Goal: Task Accomplishment & Management: Use online tool/utility

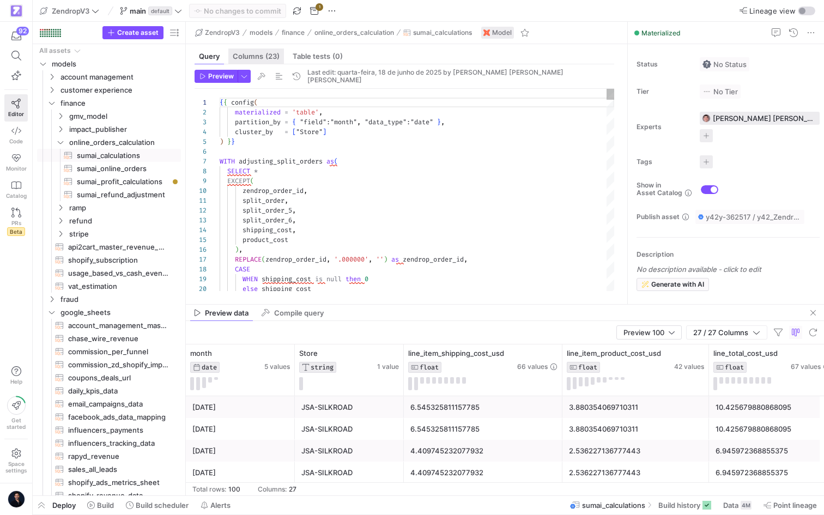
scroll to position [98, 0]
click at [149, 7] on span "default" at bounding box center [160, 11] width 24 height 9
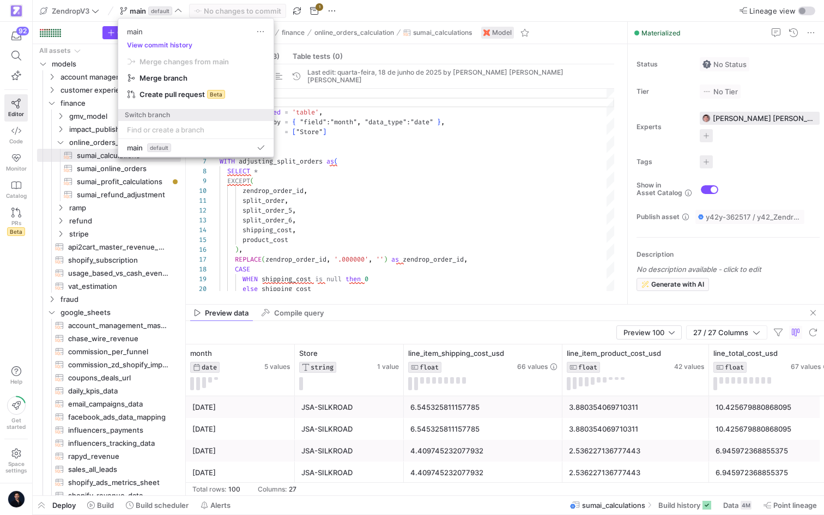
click at [136, 199] on div at bounding box center [412, 257] width 824 height 515
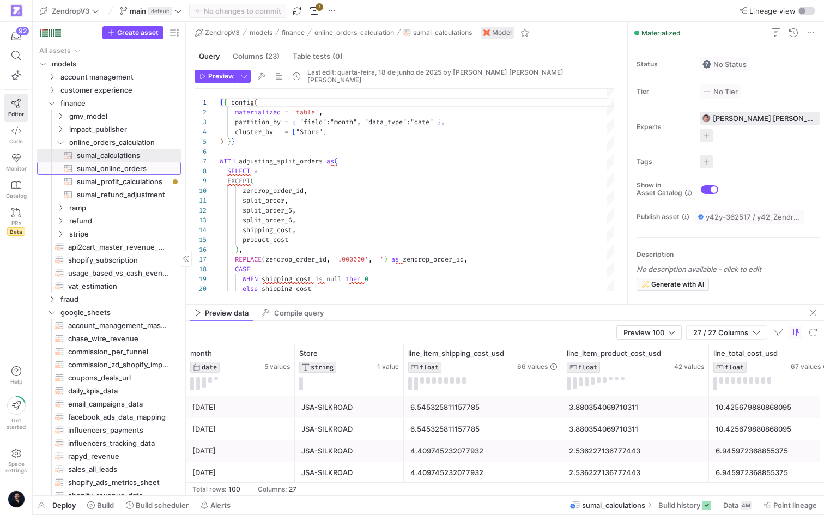
click at [133, 169] on span "sumai_online_orders​​​​​​​​​​" at bounding box center [123, 168] width 92 height 13
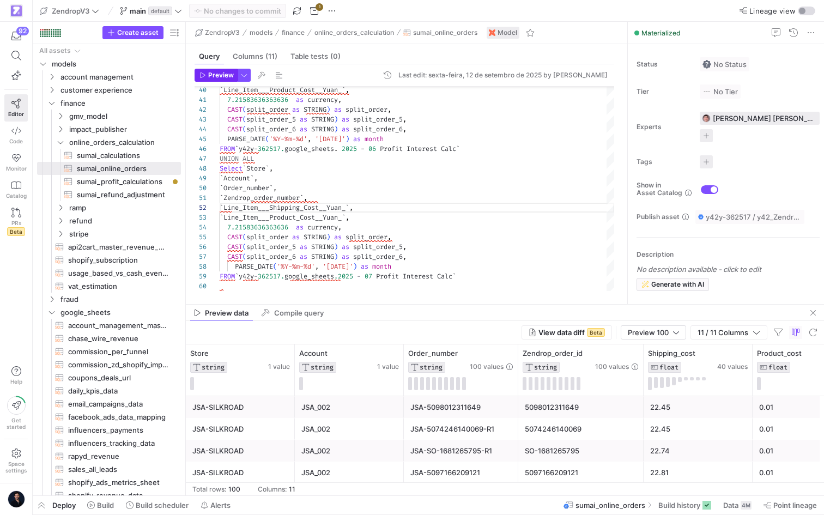
click at [212, 74] on span "Preview" at bounding box center [221, 75] width 26 height 8
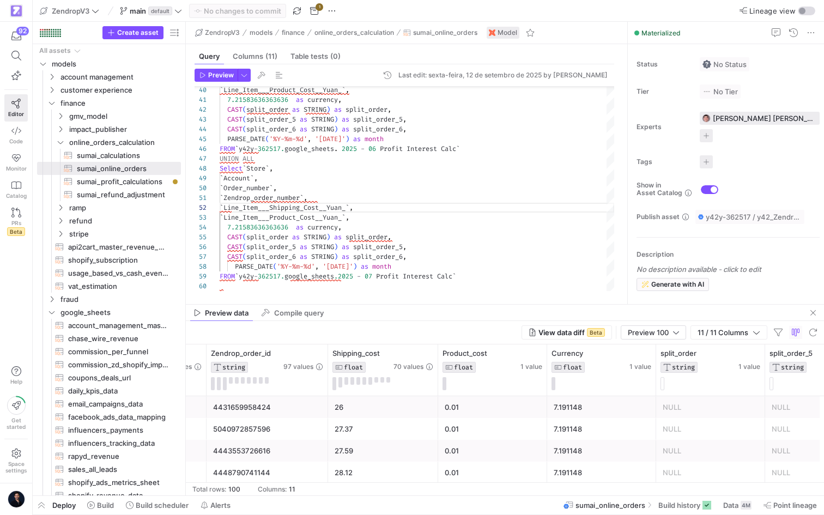
scroll to position [0, 0]
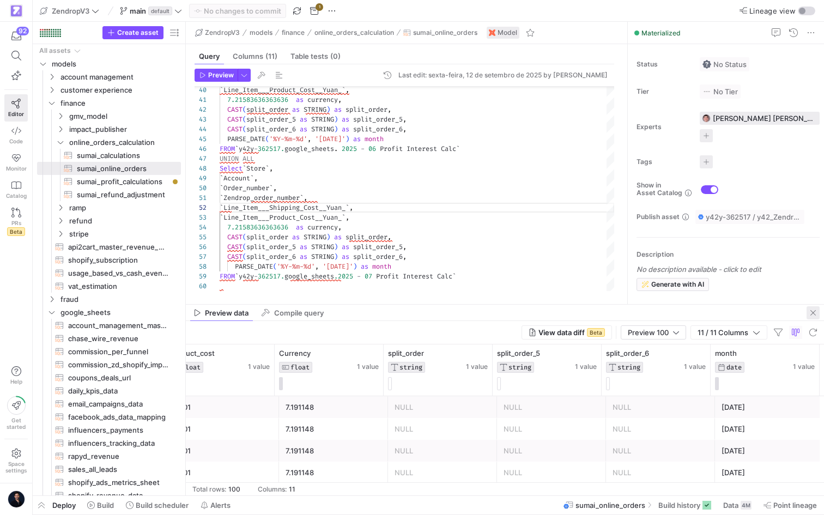
click at [812, 317] on span "button" at bounding box center [812, 312] width 13 height 13
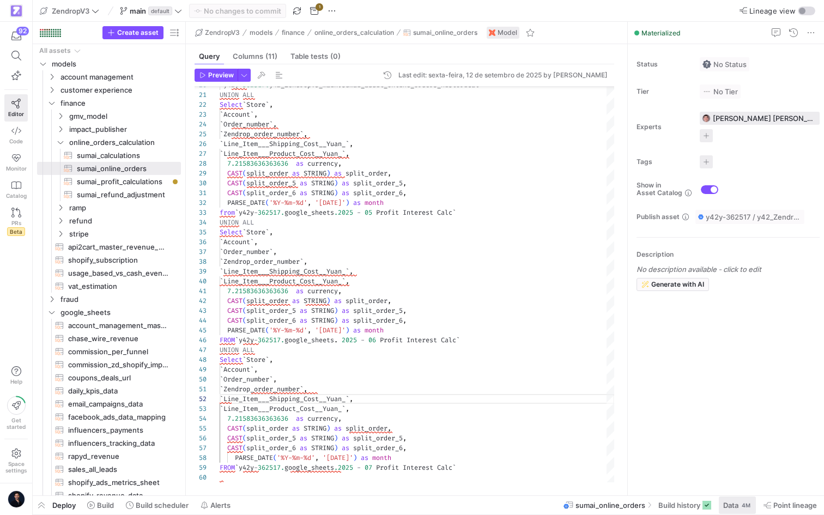
click at [733, 502] on span "Data" at bounding box center [730, 505] width 15 height 9
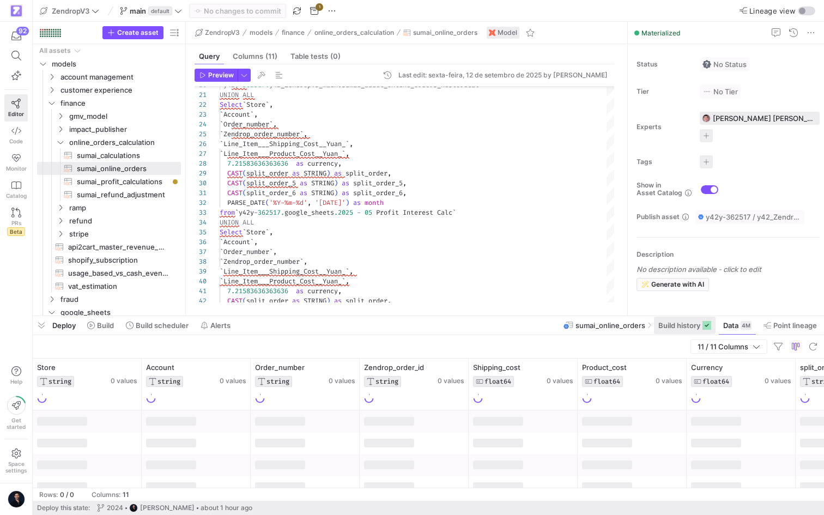
click at [676, 327] on span "Build history" at bounding box center [679, 325] width 42 height 9
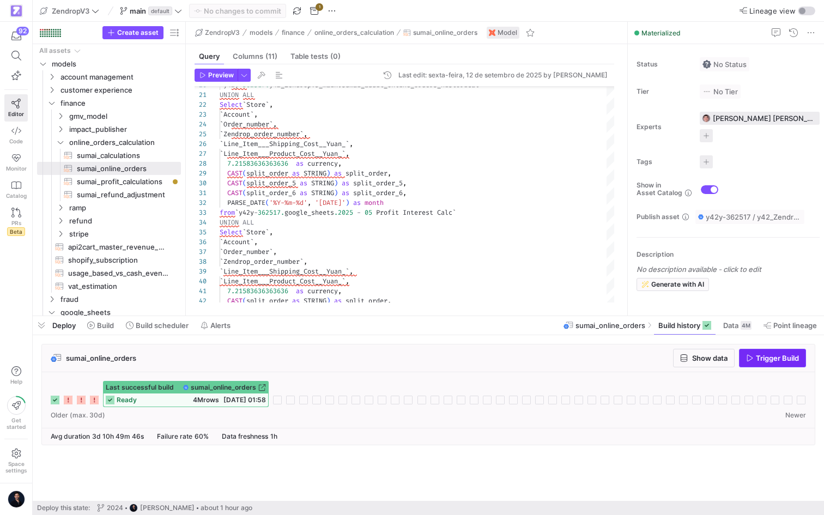
click at [774, 362] on span "Trigger Build" at bounding box center [777, 358] width 43 height 9
click at [277, 401] on rect at bounding box center [277, 400] width 9 height 9
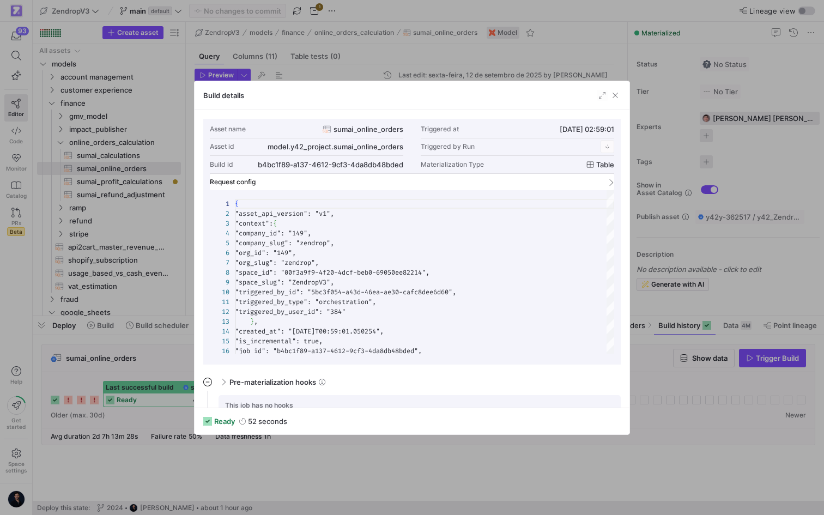
scroll to position [98, 0]
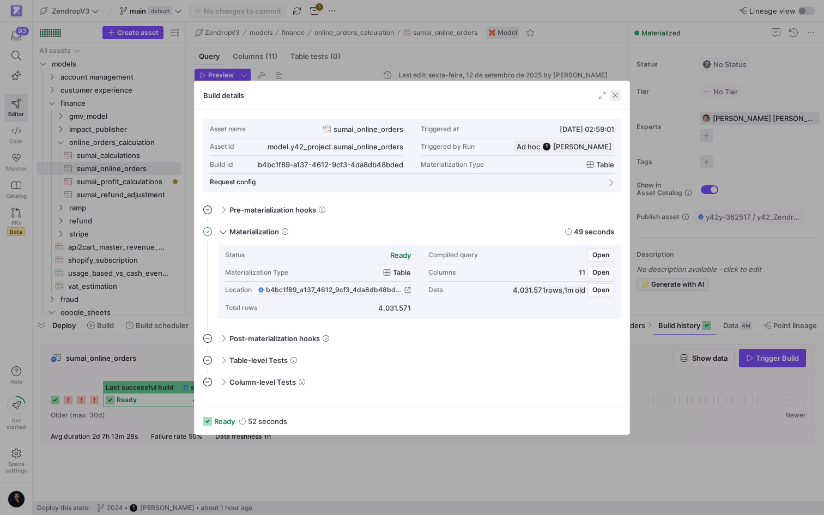
click at [614, 95] on span "button" at bounding box center [615, 95] width 11 height 11
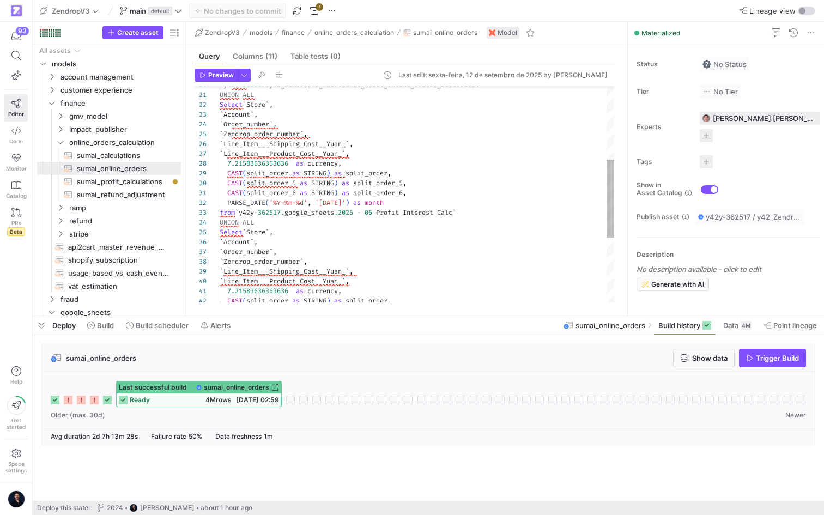
click at [382, 220] on div "` Line_Item___Product_Cost__Yuan_ ` , 7.21583636363636 as currency , CAST ( spl…" at bounding box center [417, 183] width 394 height 597
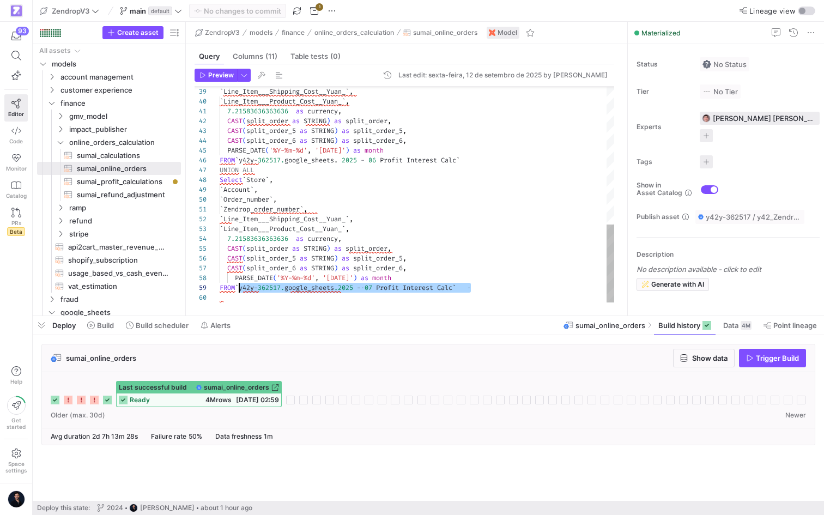
scroll to position [78, 20]
drag, startPoint x: 478, startPoint y: 284, endPoint x: 238, endPoint y: 287, distance: 240.3
click at [238, 287] on div "` Line_Item___Product_Cost__Yuan_ ` , 7.21583636363636 as currency , CAST ( spl…" at bounding box center [417, 3] width 394 height 597
type textarea "`Zendrop_order_number`, `Line_Item___Shipping_Cost__Yuan_`, `Line_Item___Produc…"
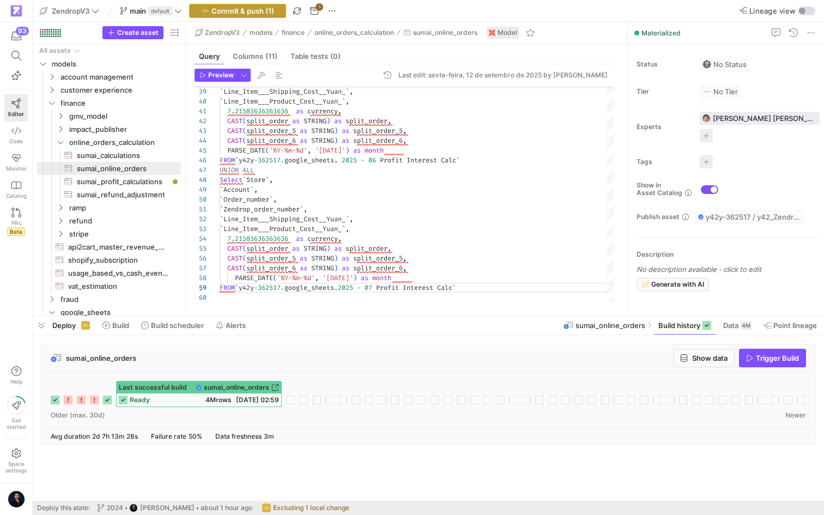
click at [250, 8] on span "Commit & push (1)" at bounding box center [242, 11] width 63 height 9
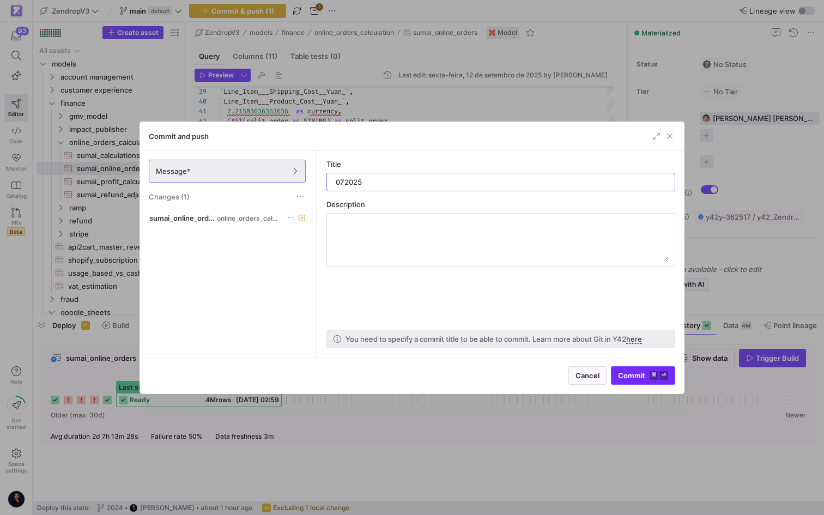
type input "072025"
click at [647, 377] on span "Commit ⌘ ⏎" at bounding box center [643, 375] width 50 height 9
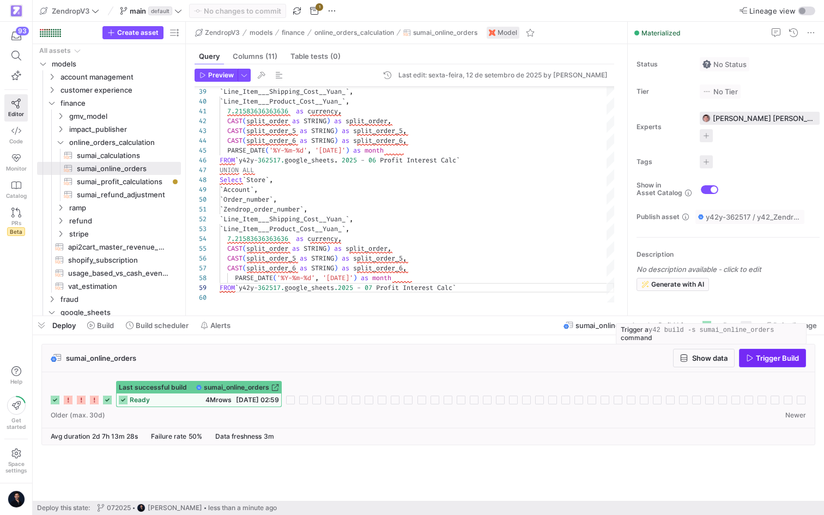
click at [756, 356] on span "Trigger Build" at bounding box center [777, 358] width 43 height 9
click at [378, 333] on div "Deploy Build Build scheduler Alerts sumai_online_orders Build history Data 4M P…" at bounding box center [428, 325] width 791 height 19
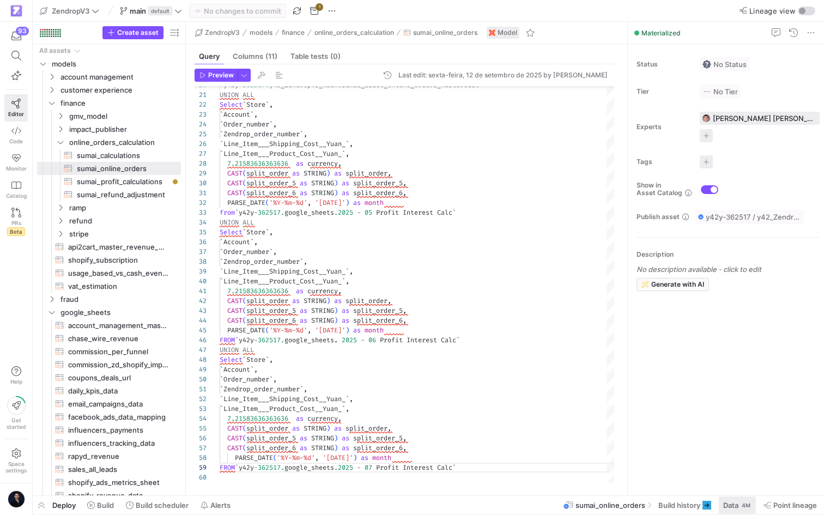
click at [742, 506] on div "4M" at bounding box center [745, 505] width 11 height 9
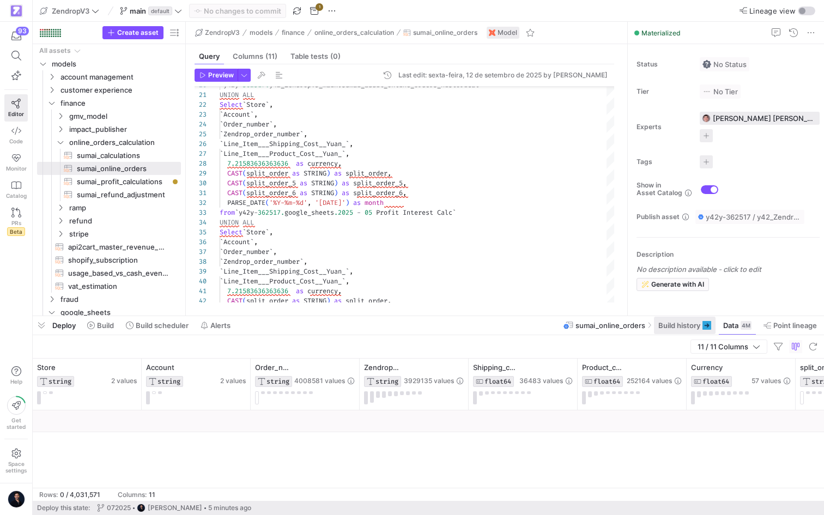
click at [686, 331] on span at bounding box center [685, 325] width 62 height 17
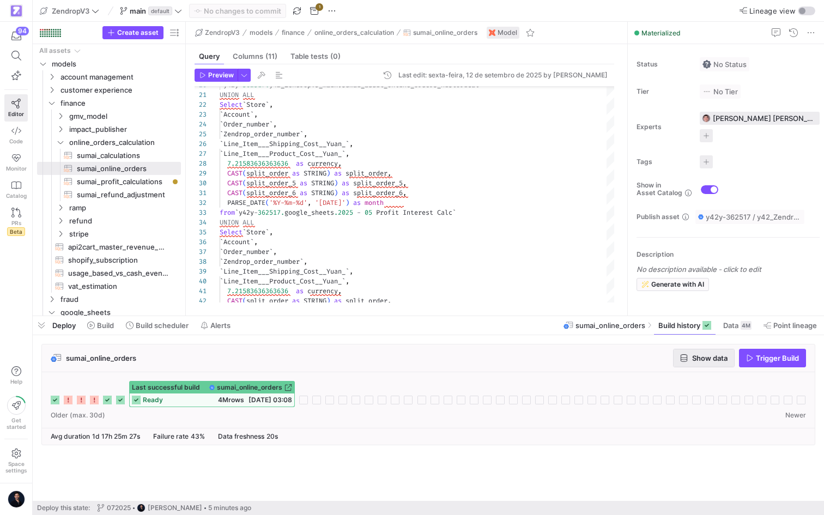
click at [721, 361] on span "Show data" at bounding box center [709, 358] width 35 height 9
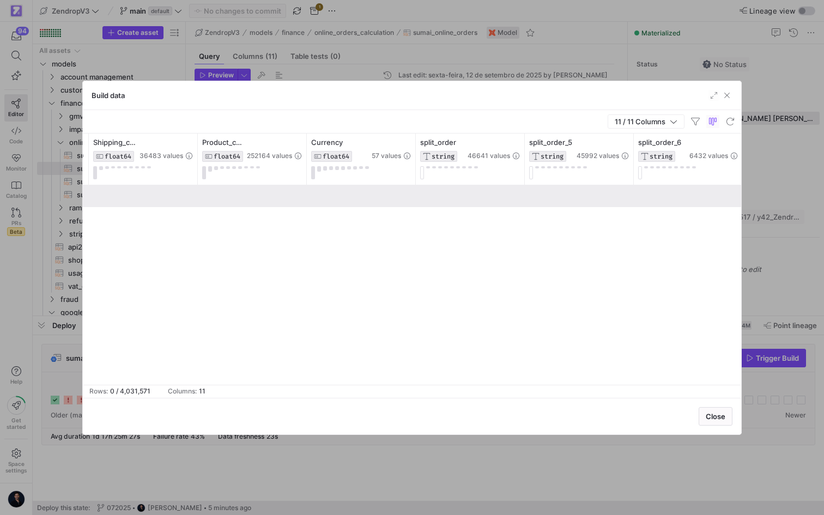
scroll to position [0, 541]
click at [648, 173] on button at bounding box center [650, 171] width 4 height 10
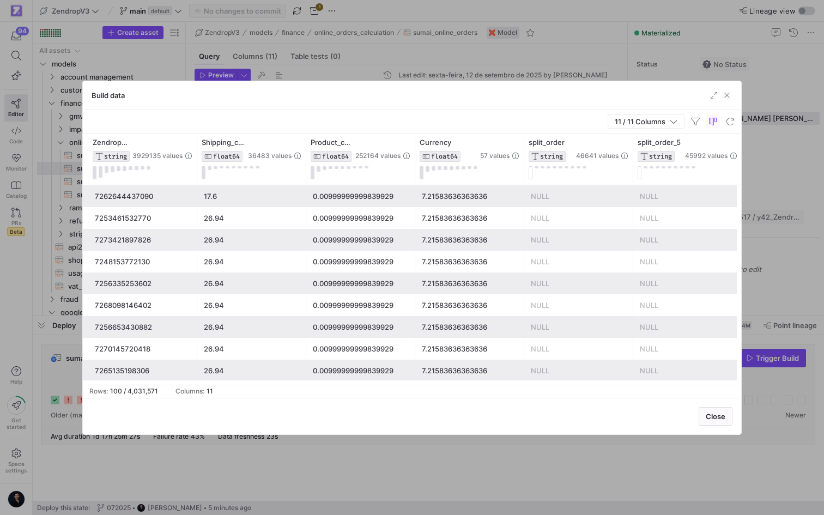
scroll to position [0, 286]
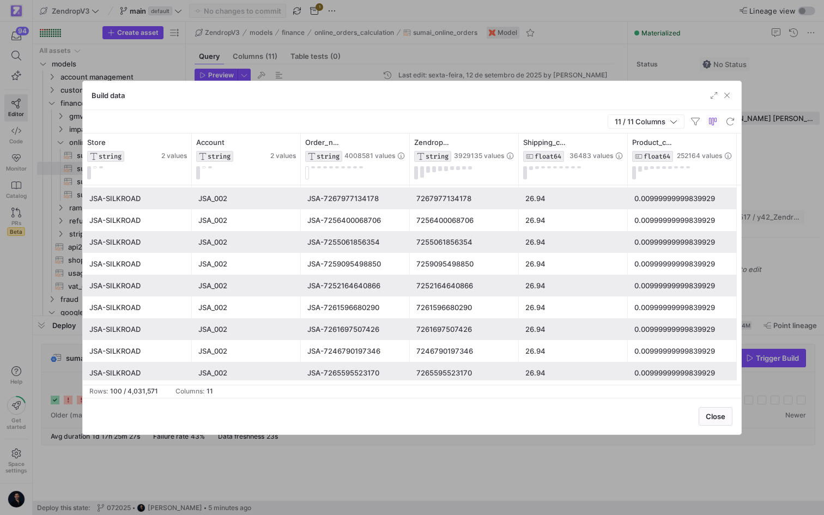
click at [720, 98] on div at bounding box center [720, 95] width 24 height 11
click at [726, 97] on span "button" at bounding box center [726, 95] width 11 height 11
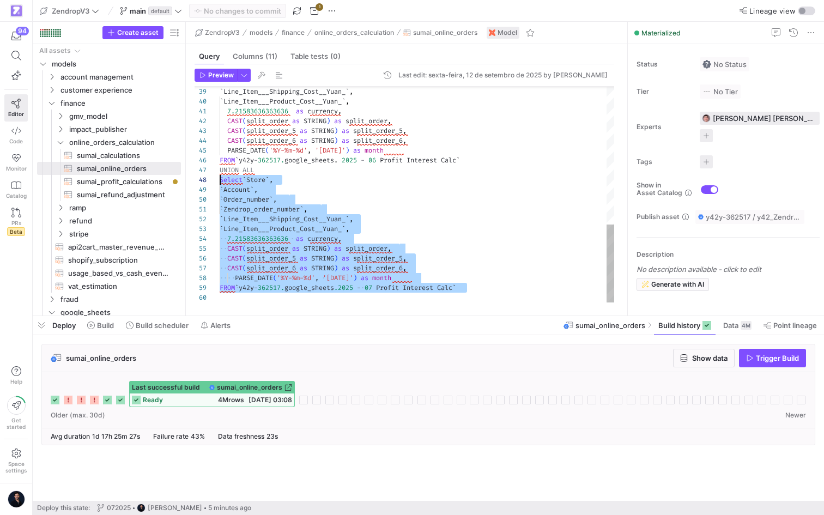
drag, startPoint x: 482, startPoint y: 285, endPoint x: 218, endPoint y: 175, distance: 286.3
click at [220, 175] on div "` Line_Item___Product_Cost__Yuan_ ` , 7.21583636363636 as currency , CAST ( spl…" at bounding box center [417, 3] width 394 height 597
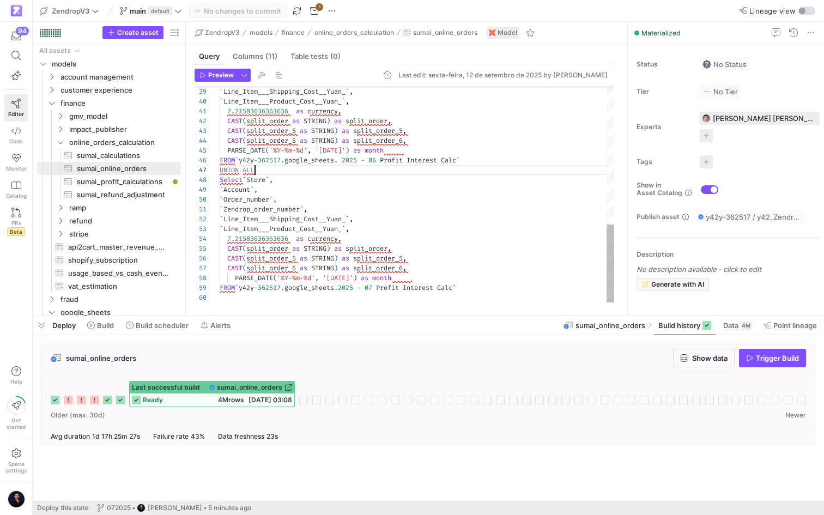
click at [267, 171] on div "` Line_Item___Product_Cost__Yuan_ ` , 7.21583636363636 as currency , CAST ( spl…" at bounding box center [417, 3] width 394 height 597
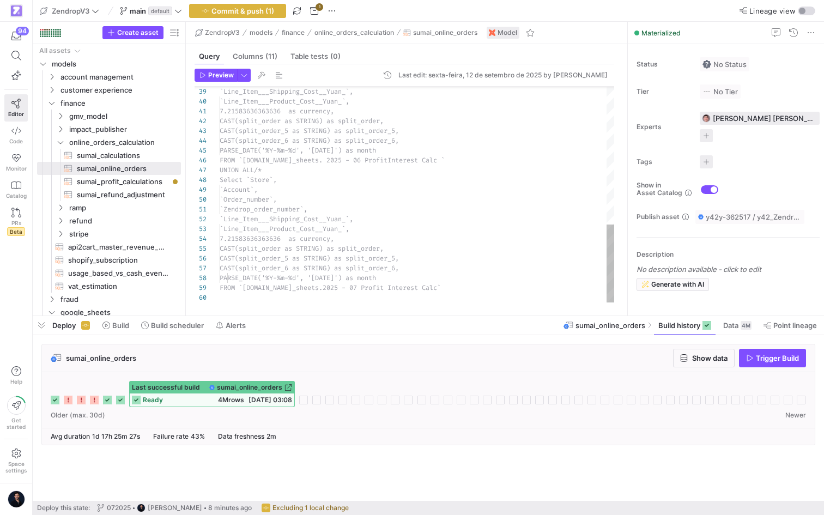
scroll to position [59, 43]
click at [271, 173] on div "`Line_Item___Shipping_Cost__Yuan_`, `Line_Item___Product_Cost__Yuan_`, 7.215836…" at bounding box center [417, 3] width 394 height 597
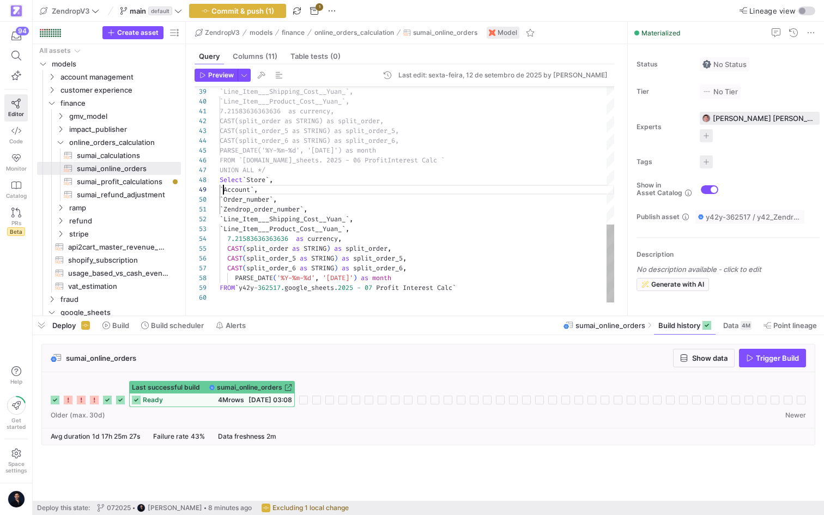
scroll to position [78, 4]
click at [222, 185] on div "`Line_Item___Shipping_Cost__Yuan_`, `Line_Item___Product_Cost__Yuan_`, 7.215836…" at bounding box center [417, 3] width 394 height 597
click at [216, 74] on span "Preview" at bounding box center [221, 75] width 26 height 8
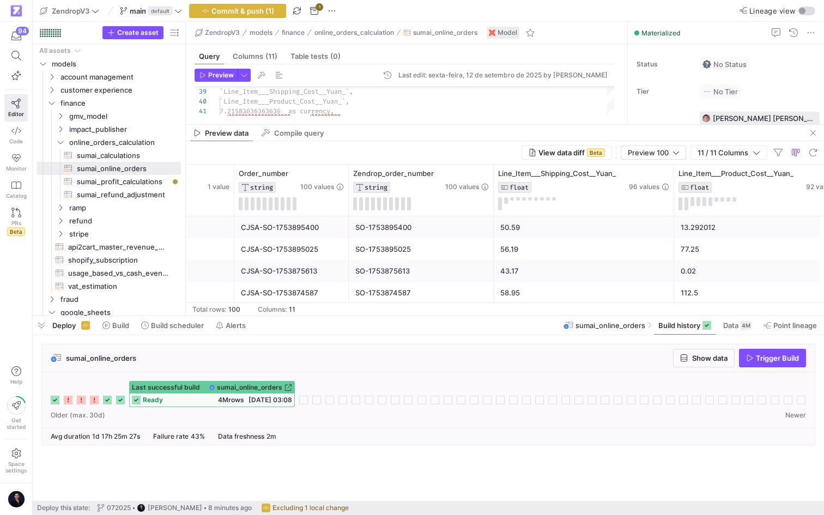
scroll to position [0, 300]
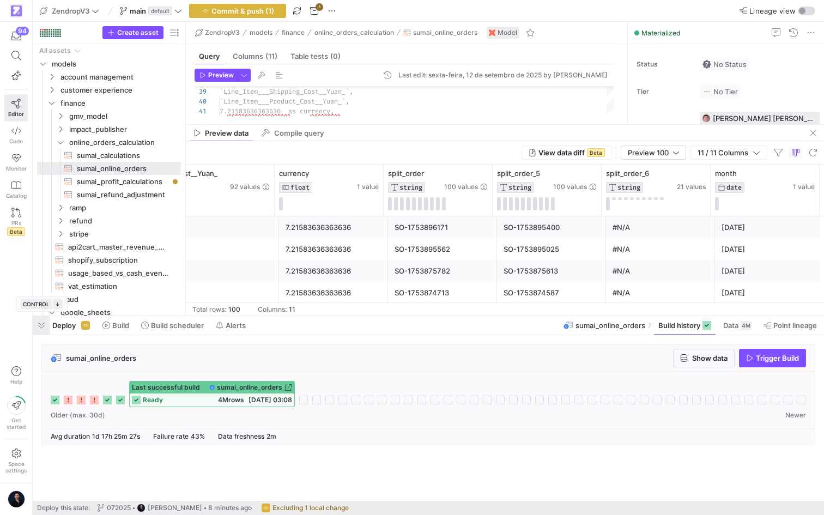
click at [42, 326] on span "button" at bounding box center [41, 325] width 17 height 19
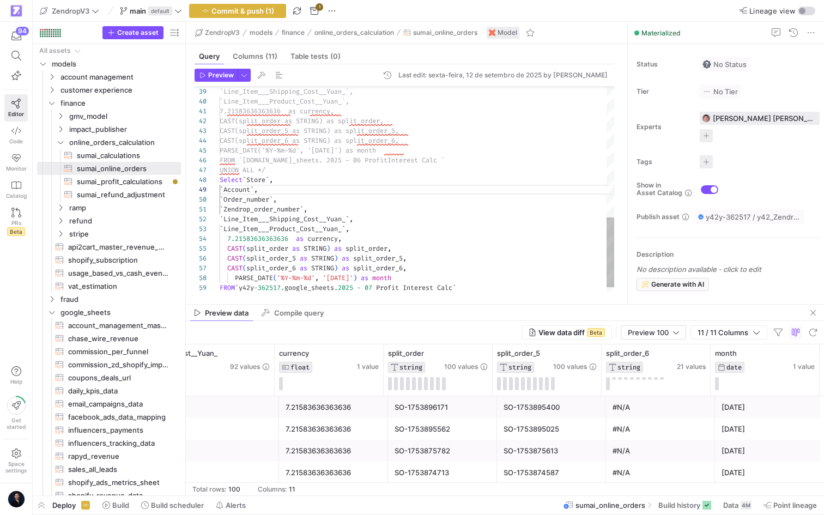
click at [274, 173] on div "`Line_Item___Shipping_Cost__Yuan_`, `Line_Item___Product_Cost__Yuan_`, 7.215836…" at bounding box center [417, 3] width 394 height 597
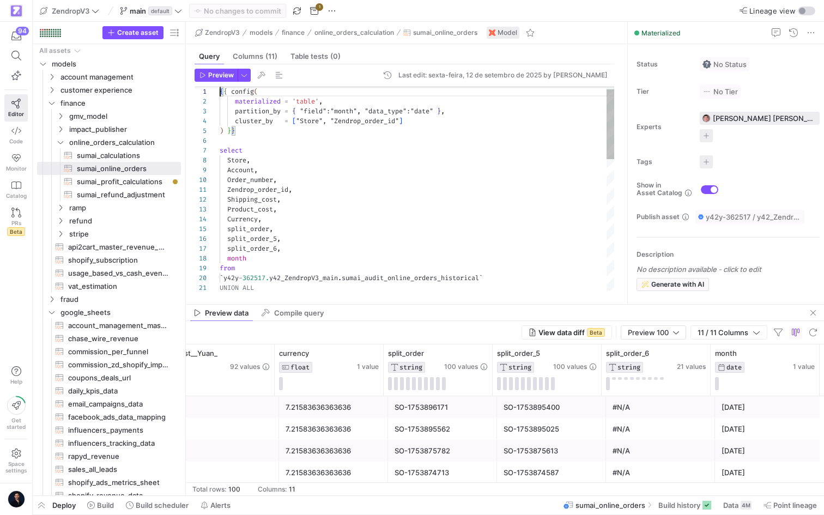
click at [365, 219] on div "{ { config ( materialized = 'table' , partition_by = { "field" : "month" , "dat…" at bounding box center [417, 376] width 394 height 597
click at [813, 318] on span "button" at bounding box center [812, 312] width 13 height 13
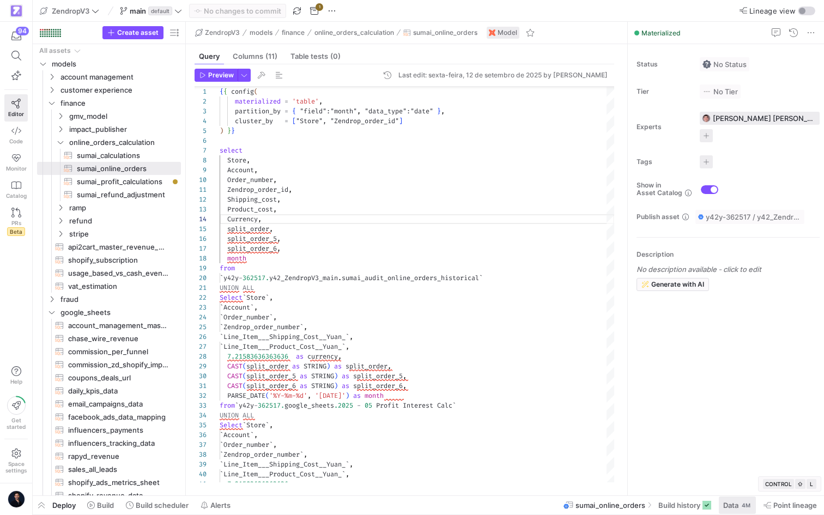
click at [740, 506] on div "4M" at bounding box center [745, 505] width 11 height 9
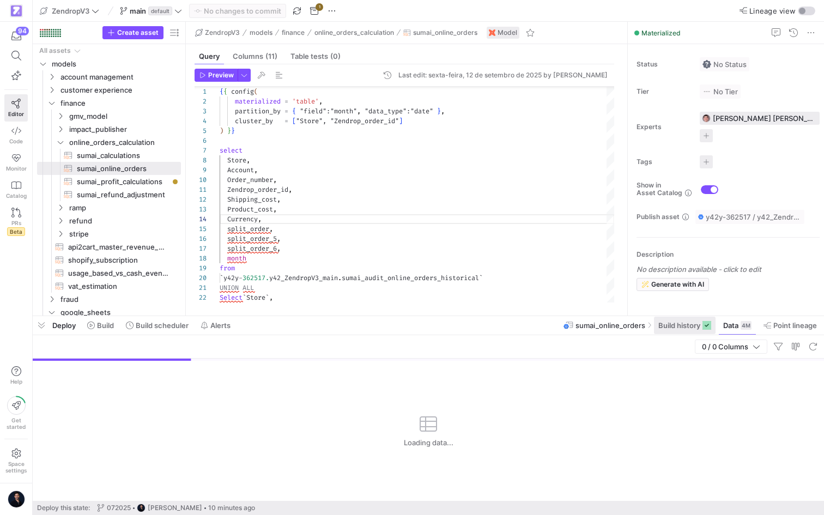
click at [679, 326] on span "Build history" at bounding box center [679, 325] width 42 height 9
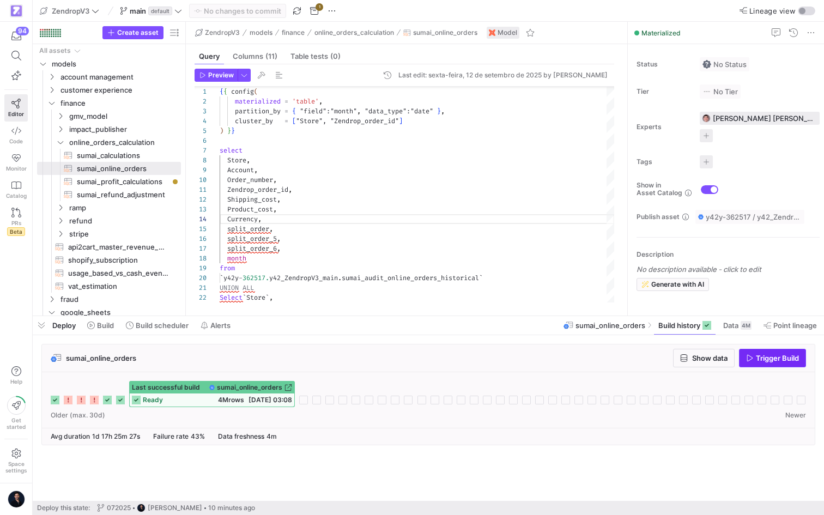
click at [758, 361] on span "Trigger Build" at bounding box center [777, 358] width 43 height 9
click at [694, 356] on span "Show data" at bounding box center [709, 358] width 35 height 9
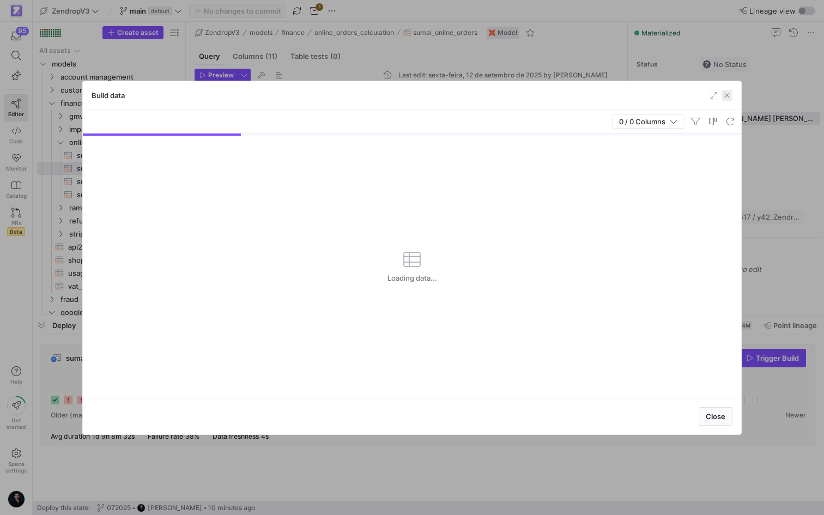
click at [727, 93] on span "button" at bounding box center [726, 95] width 11 height 11
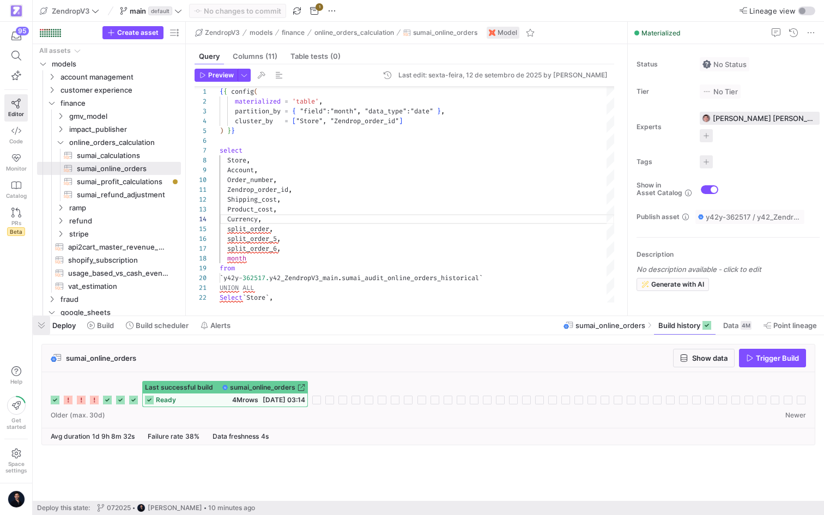
click at [42, 324] on span "button" at bounding box center [41, 325] width 17 height 19
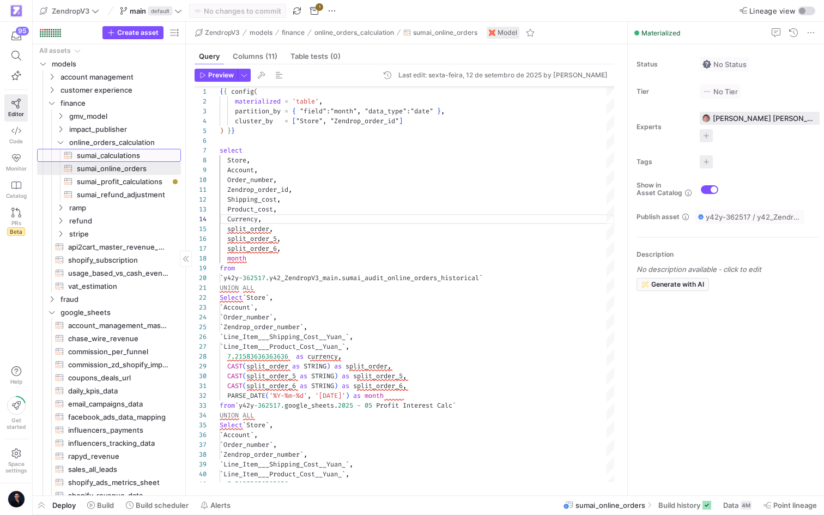
click at [131, 154] on span "sumai_calculations​​​​​​​​​​" at bounding box center [123, 155] width 92 height 13
type textarea "{{ config( materialized = 'table', partition_by = { "field": "month", "data_typ…"
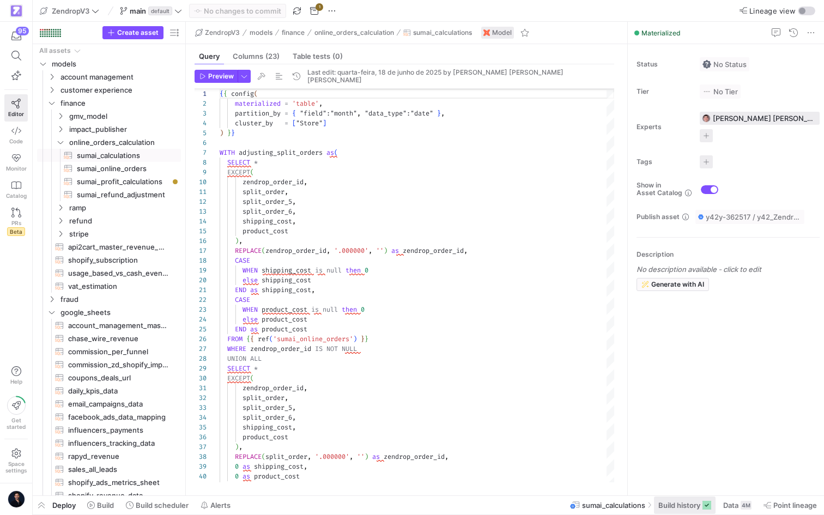
click at [696, 501] on span "Build history" at bounding box center [679, 505] width 42 height 9
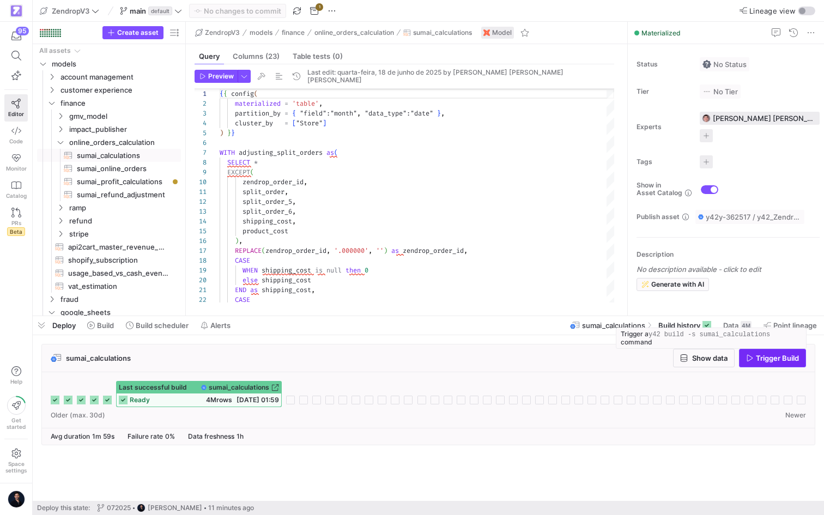
click at [763, 360] on span "Trigger Build" at bounding box center [777, 358] width 43 height 9
